Goal: Find specific page/section: Find specific page/section

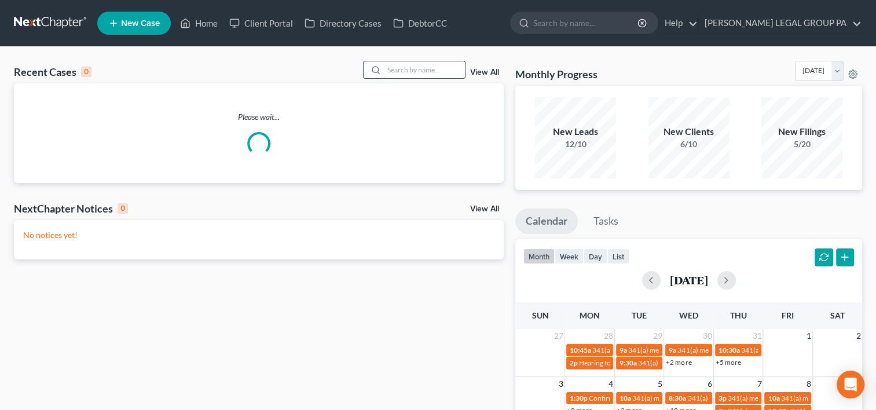
click at [387, 63] on input "search" at bounding box center [424, 69] width 81 height 17
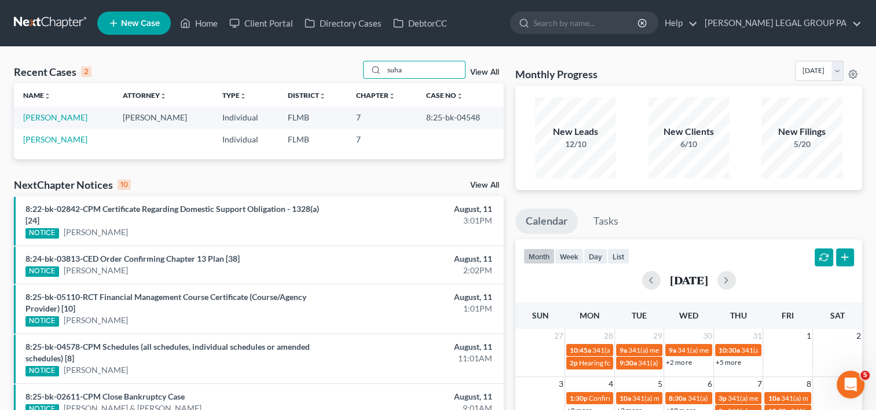
drag, startPoint x: 343, startPoint y: 74, endPoint x: 284, endPoint y: 73, distance: 58.5
click at [284, 73] on div "Recent Cases 2 suha View All" at bounding box center [259, 72] width 490 height 23
type input "[PERSON_NAME]"
click at [54, 113] on link "[PERSON_NAME]" at bounding box center [55, 117] width 64 height 10
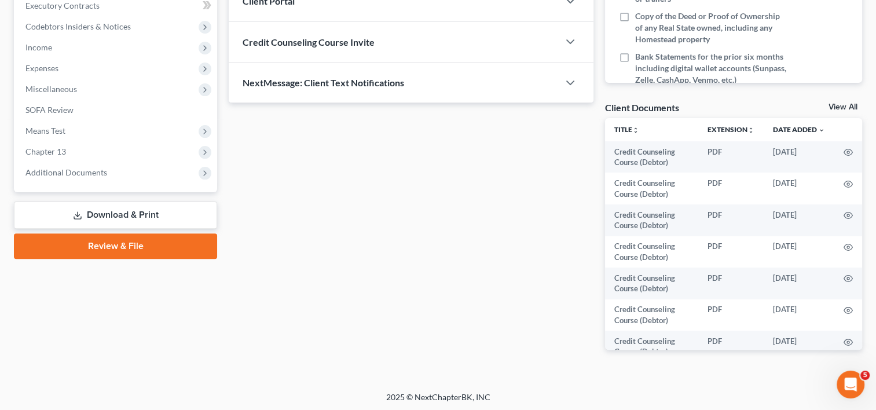
scroll to position [335, 0]
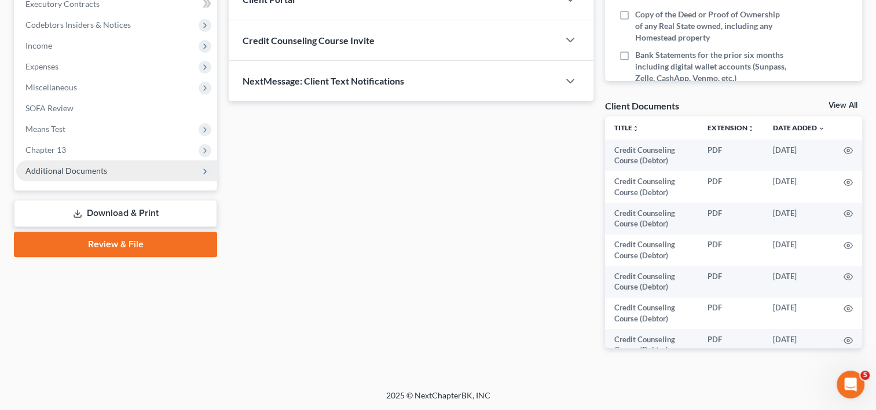
click at [83, 178] on span "Additional Documents" at bounding box center [116, 170] width 201 height 21
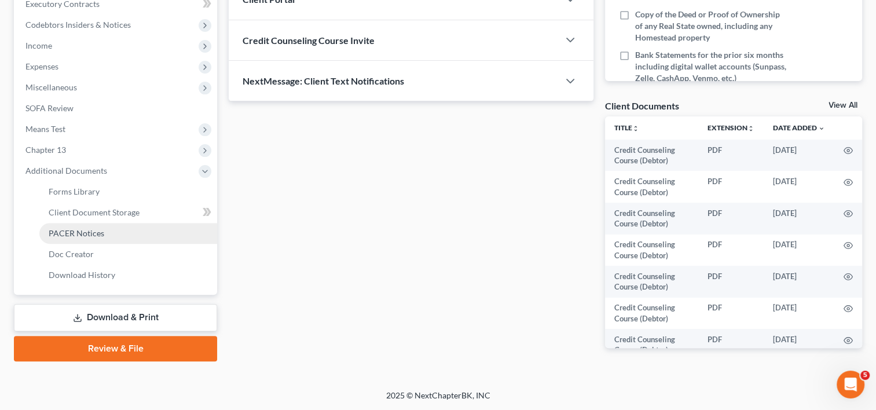
click at [75, 229] on span "PACER Notices" at bounding box center [77, 233] width 56 height 10
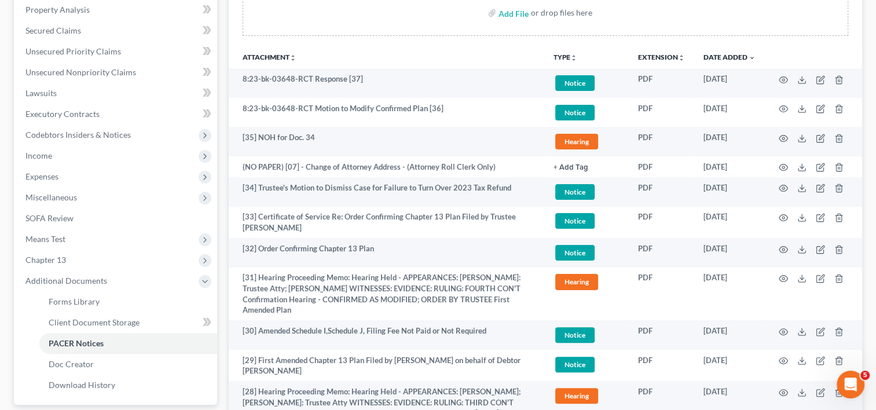
scroll to position [193, 0]
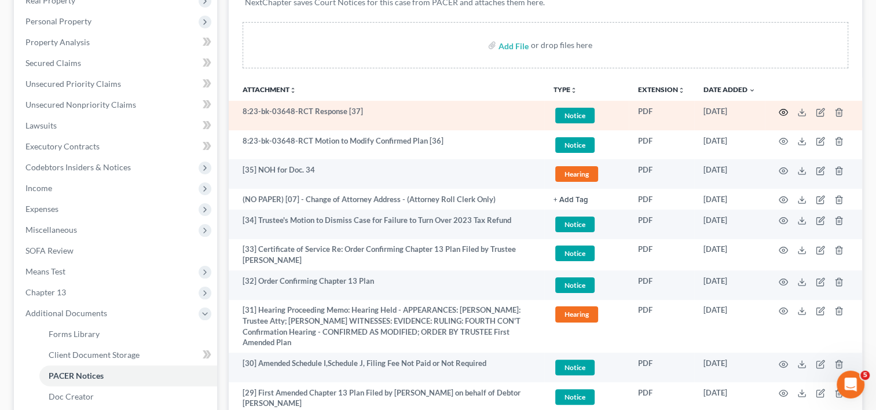
click at [783, 109] on icon "button" at bounding box center [783, 112] width 9 height 6
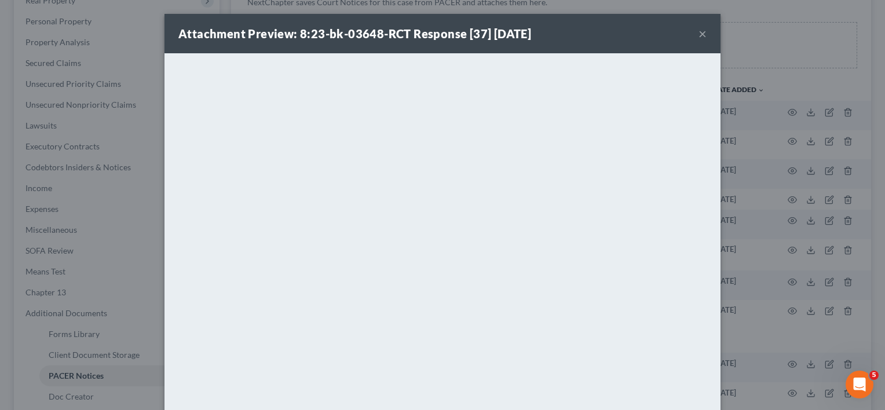
click at [698, 32] on button "×" at bounding box center [702, 34] width 8 height 14
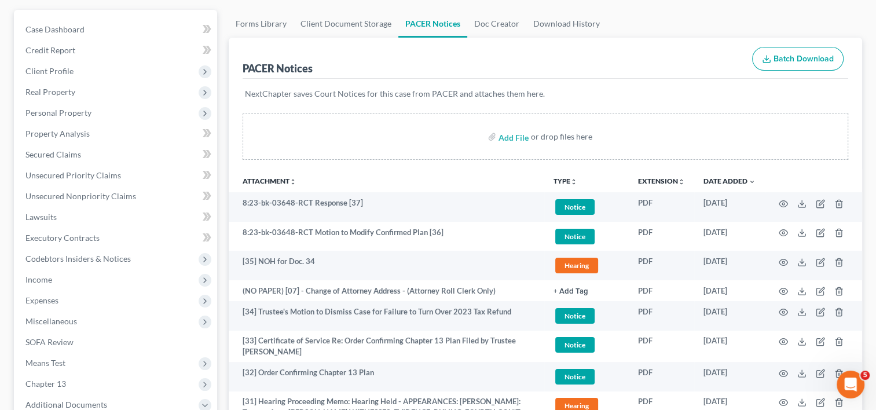
scroll to position [99, 0]
